Goal: Navigation & Orientation: Find specific page/section

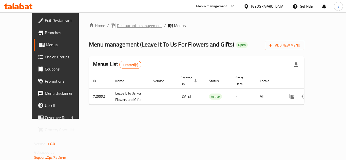
click at [117, 23] on span "Restaurants management" at bounding box center [139, 26] width 45 height 6
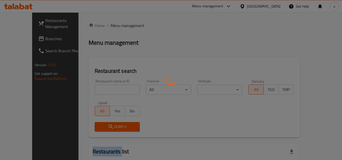
click at [109, 23] on div at bounding box center [171, 80] width 342 height 160
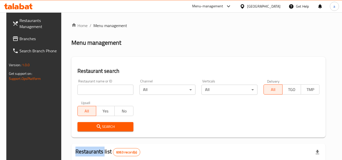
click at [244, 6] on icon at bounding box center [243, 6] width 4 height 4
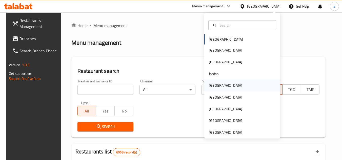
click at [214, 83] on div "[GEOGRAPHIC_DATA]" at bounding box center [225, 86] width 33 height 6
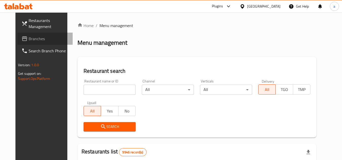
click at [22, 40] on icon at bounding box center [24, 38] width 5 height 5
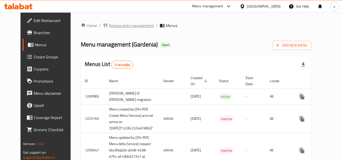
click at [117, 28] on span "Restaurants management" at bounding box center [131, 26] width 45 height 6
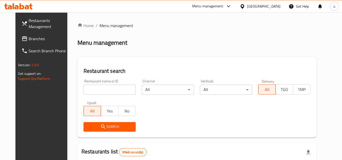
click at [272, 6] on div "[GEOGRAPHIC_DATA]" at bounding box center [263, 7] width 33 height 6
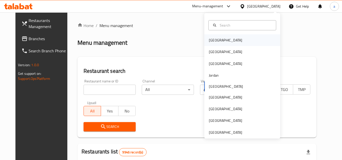
click at [209, 38] on div "[GEOGRAPHIC_DATA]" at bounding box center [225, 40] width 33 height 6
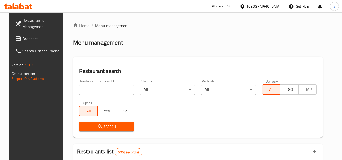
click at [33, 40] on div at bounding box center [171, 80] width 342 height 160
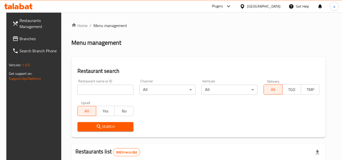
click at [20, 38] on span "Branches" at bounding box center [39, 39] width 40 height 6
